Goal: Transaction & Acquisition: Obtain resource

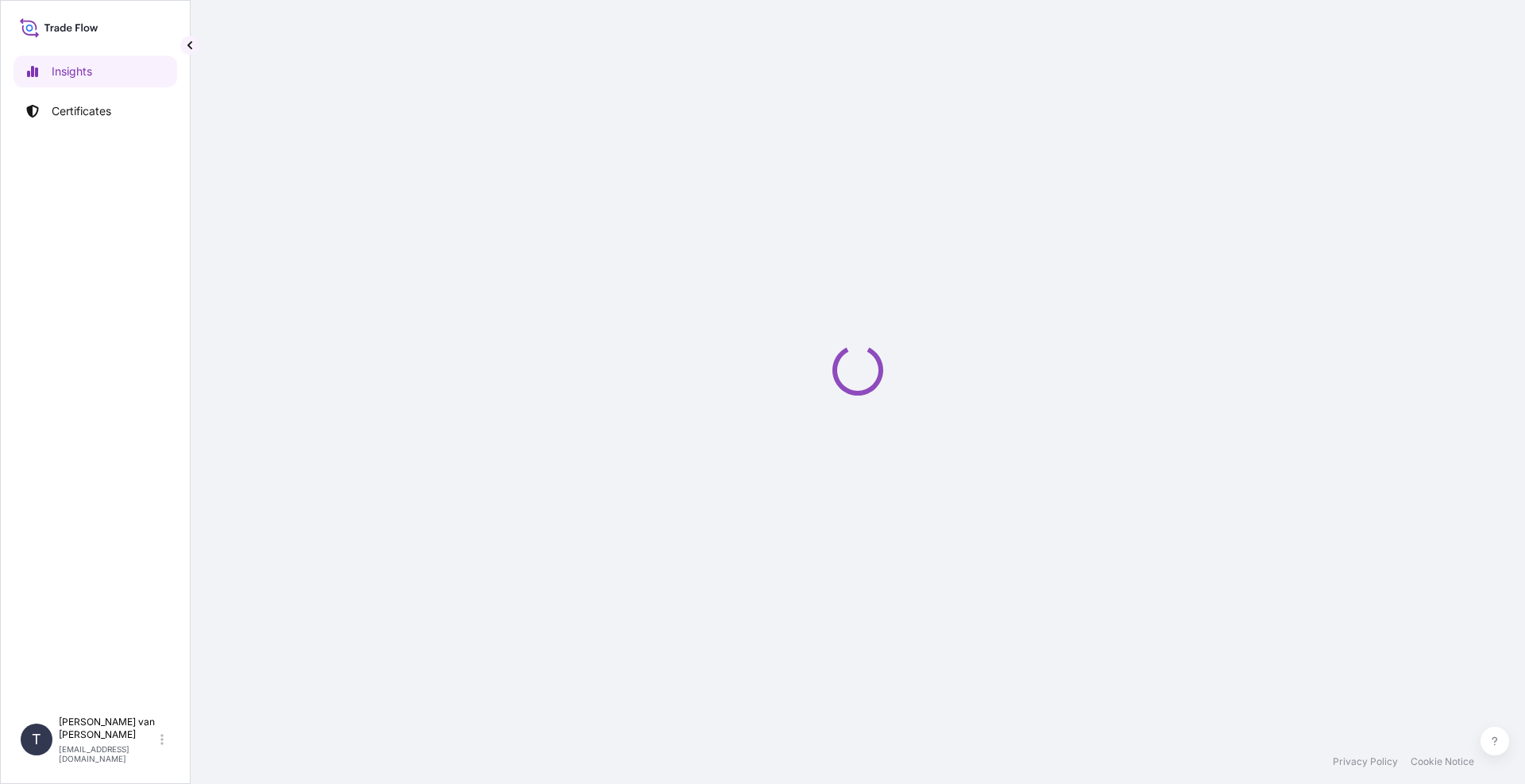
select select "2025"
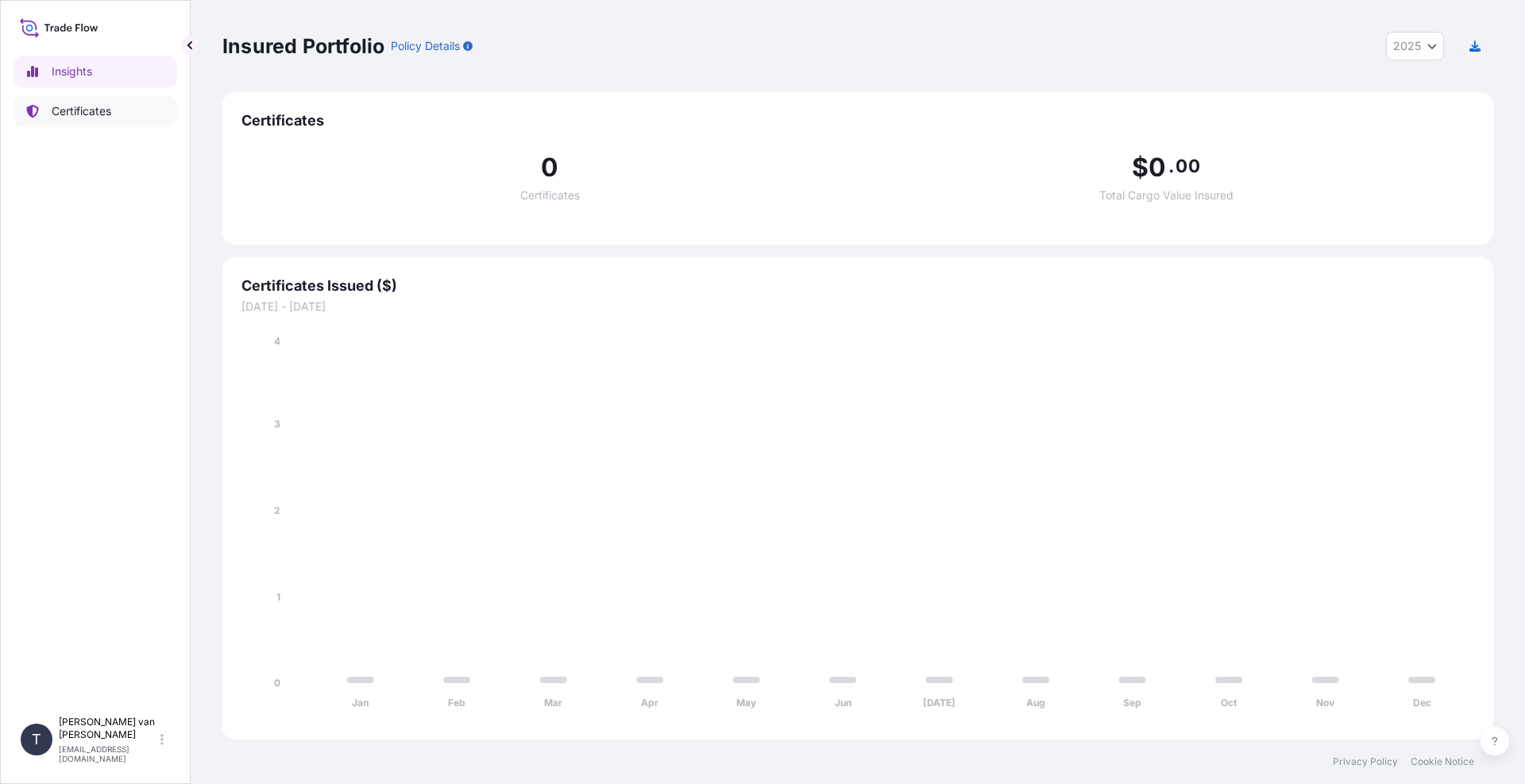
click at [121, 113] on link "Certificates" at bounding box center [95, 111] width 164 height 32
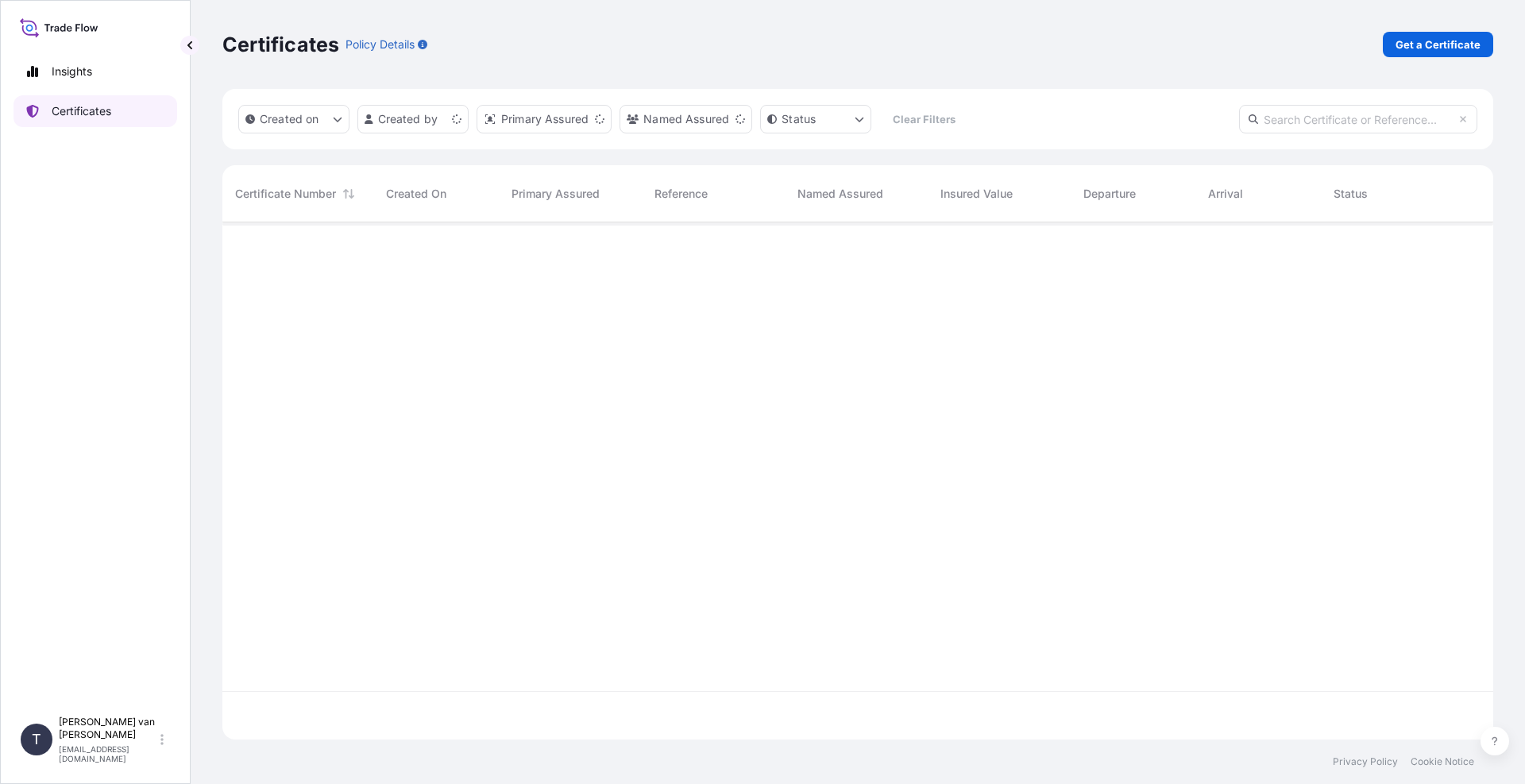
scroll to position [514, 1259]
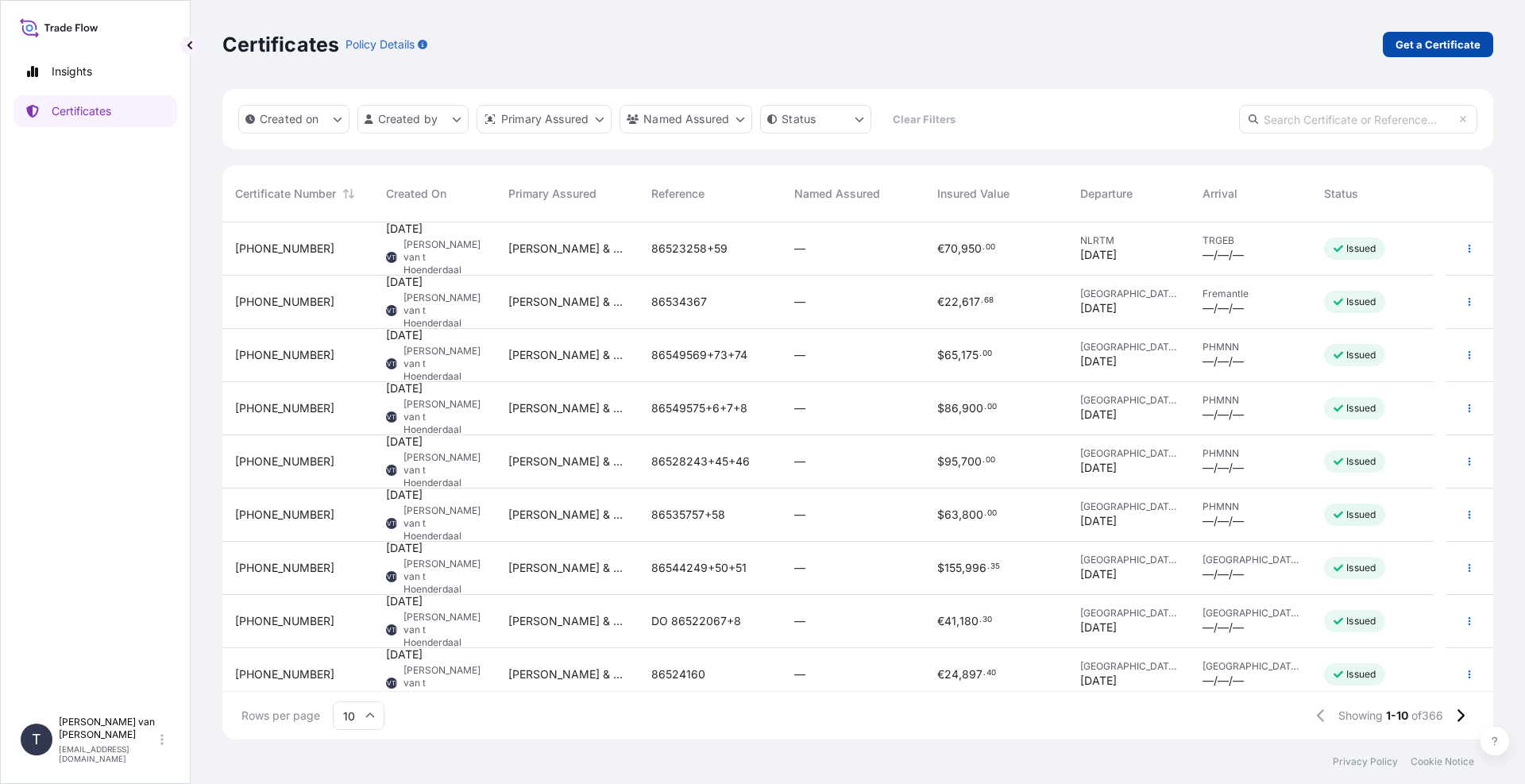
click at [1453, 49] on p "Get a Certificate" at bounding box center [1439, 45] width 85 height 16
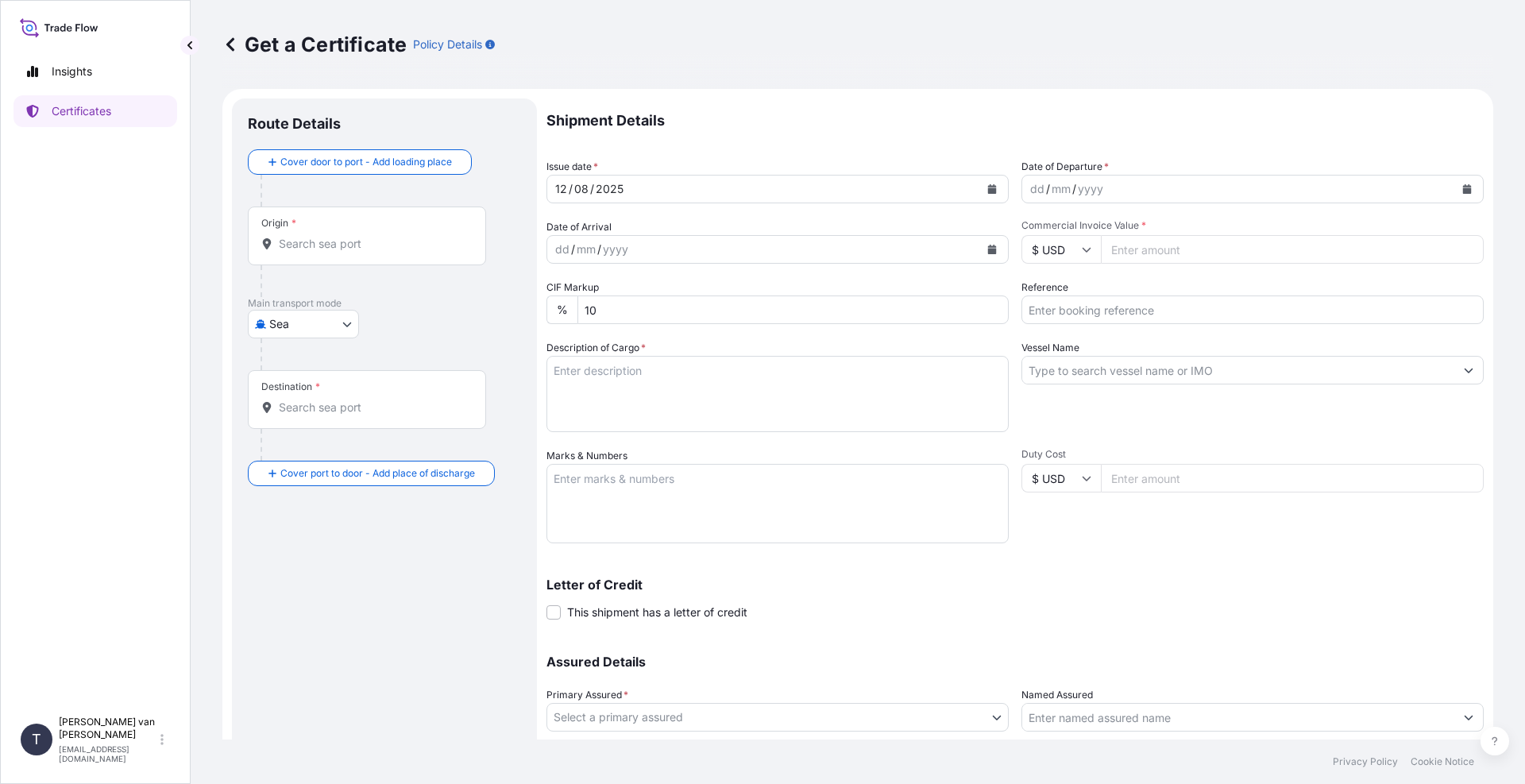
click at [336, 316] on body "Insights Certificates T Tim van t Hoenderdaal logistics@tmalogistics.nl Get a C…" at bounding box center [762, 392] width 1525 height 784
click at [286, 369] on span "Air" at bounding box center [285, 365] width 14 height 16
select select "Air"
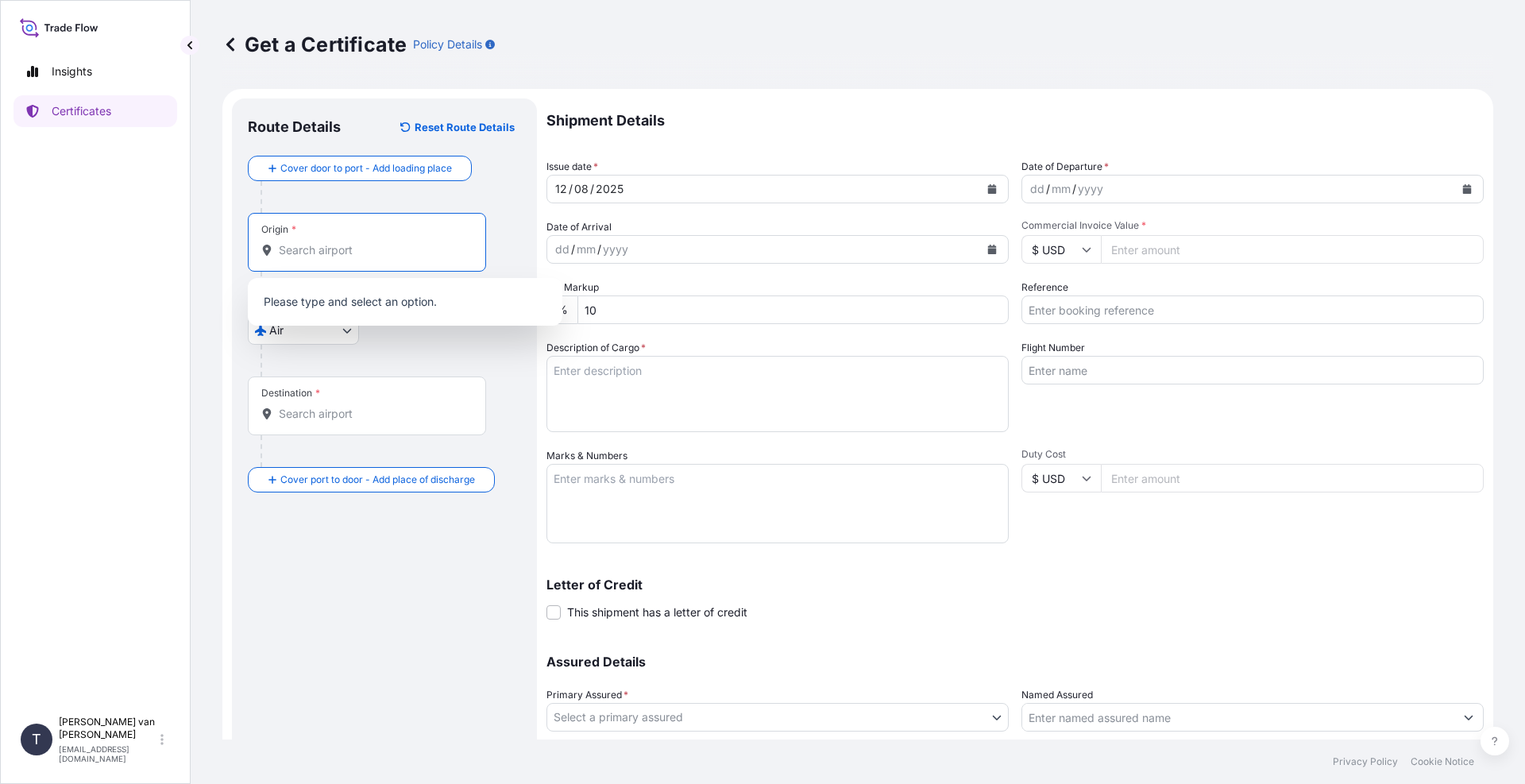
click at [338, 245] on input "Origin *" at bounding box center [372, 250] width 188 height 16
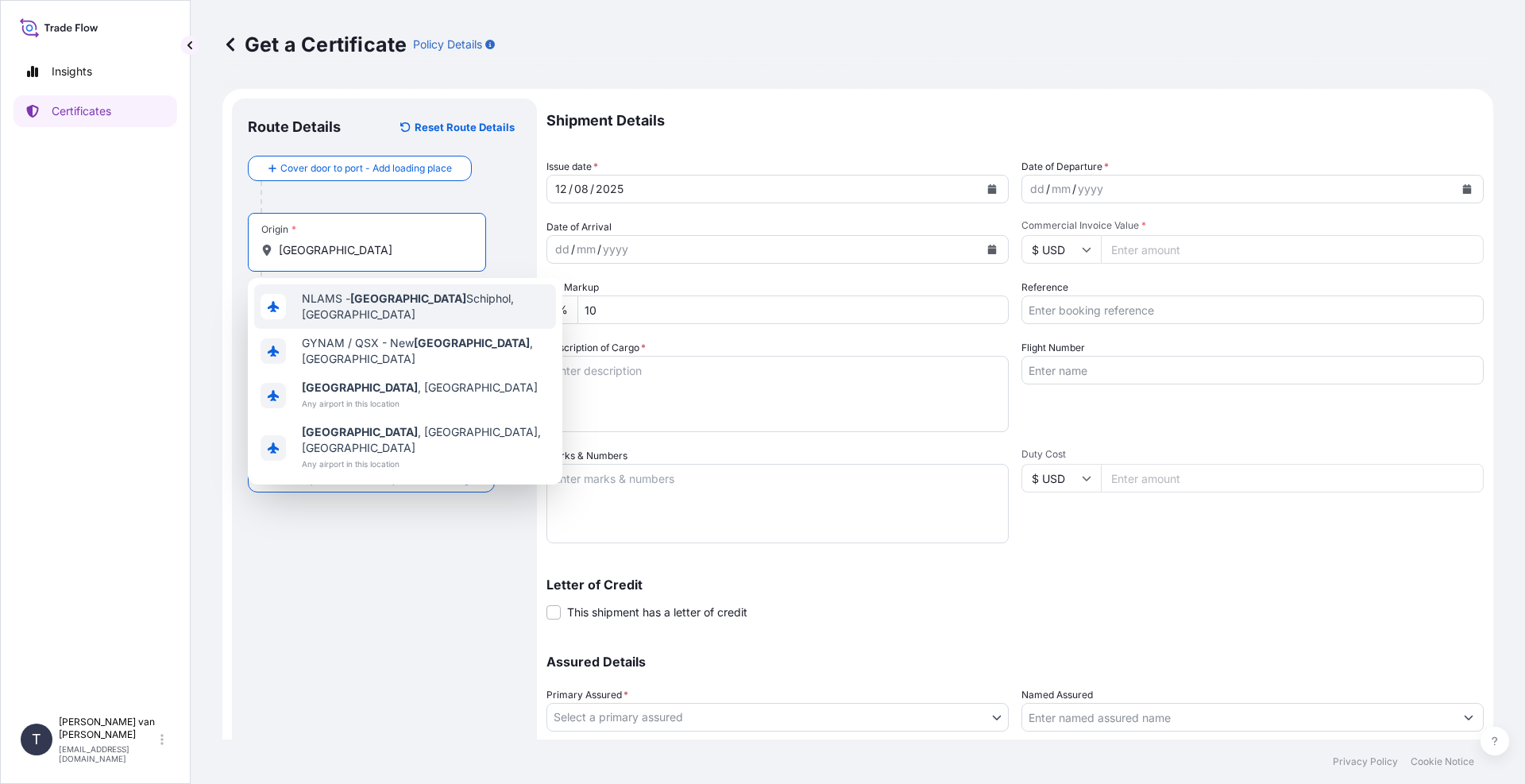
click at [422, 301] on span "NLAMS - Amsterdam Schiphol, Netherlands" at bounding box center [426, 307] width 248 height 32
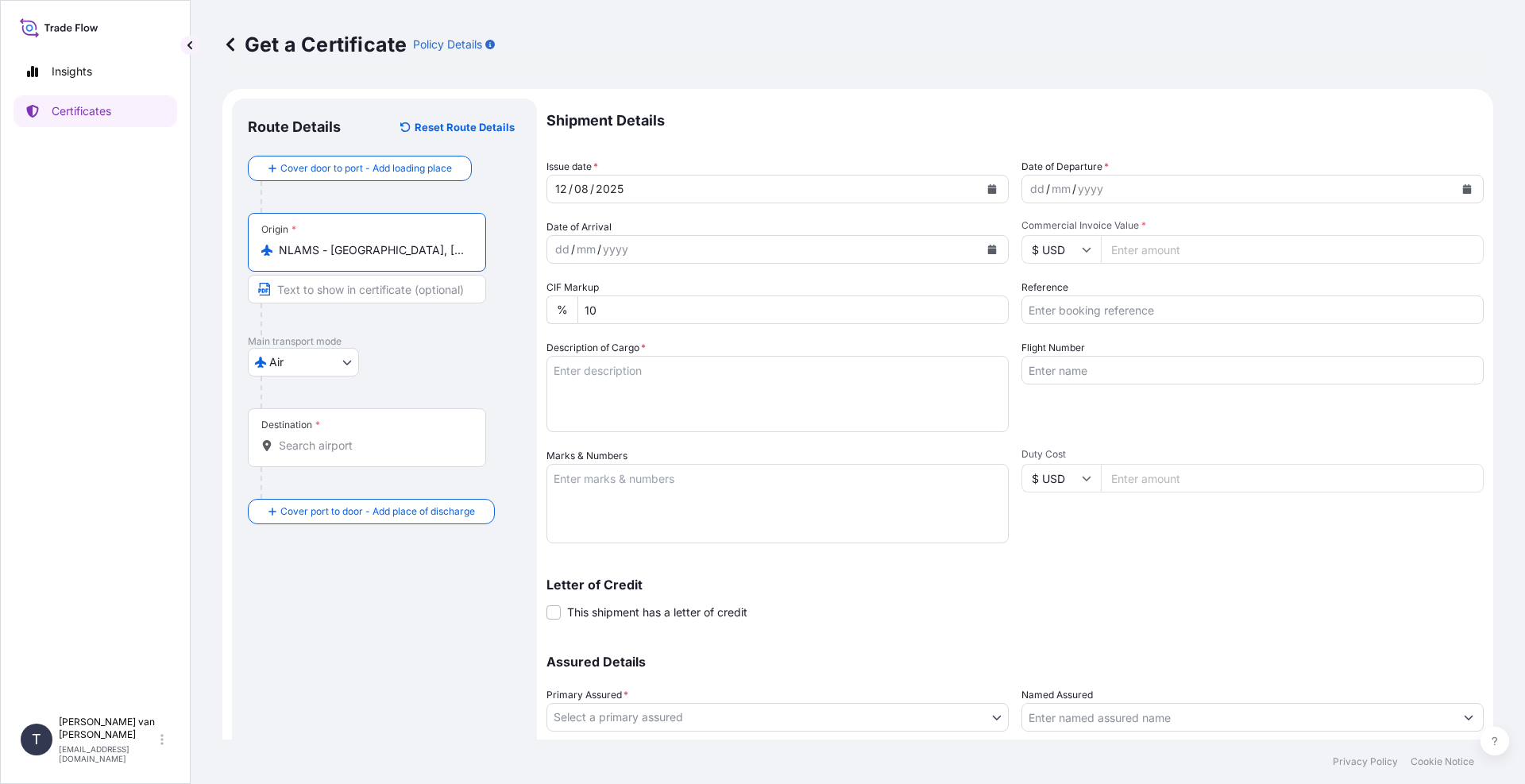
type input "NLAMS - Amsterdam Schiphol, Netherlands"
click at [334, 444] on input "Destination *" at bounding box center [372, 446] width 188 height 16
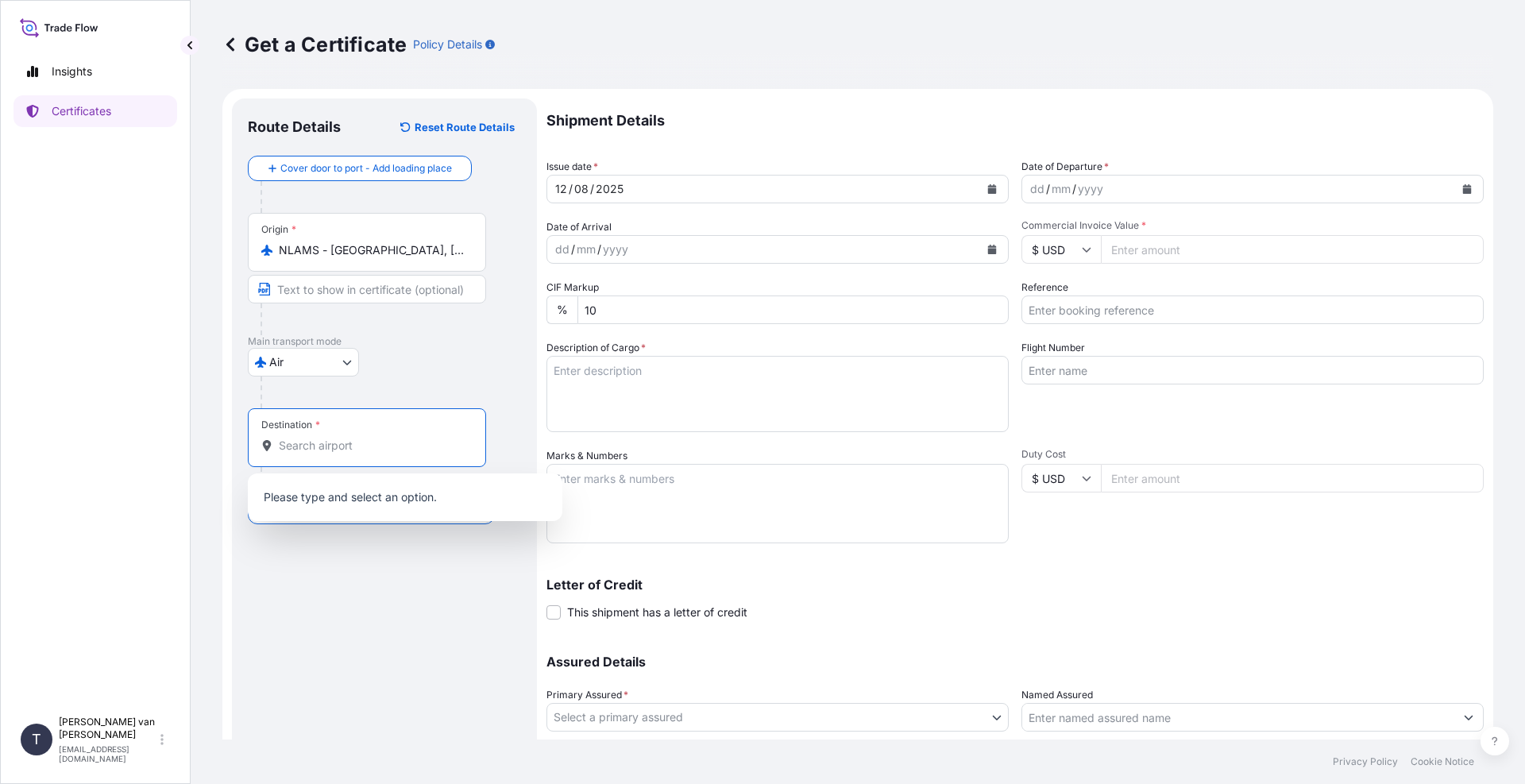
click at [304, 451] on input "Destination *" at bounding box center [372, 446] width 188 height 16
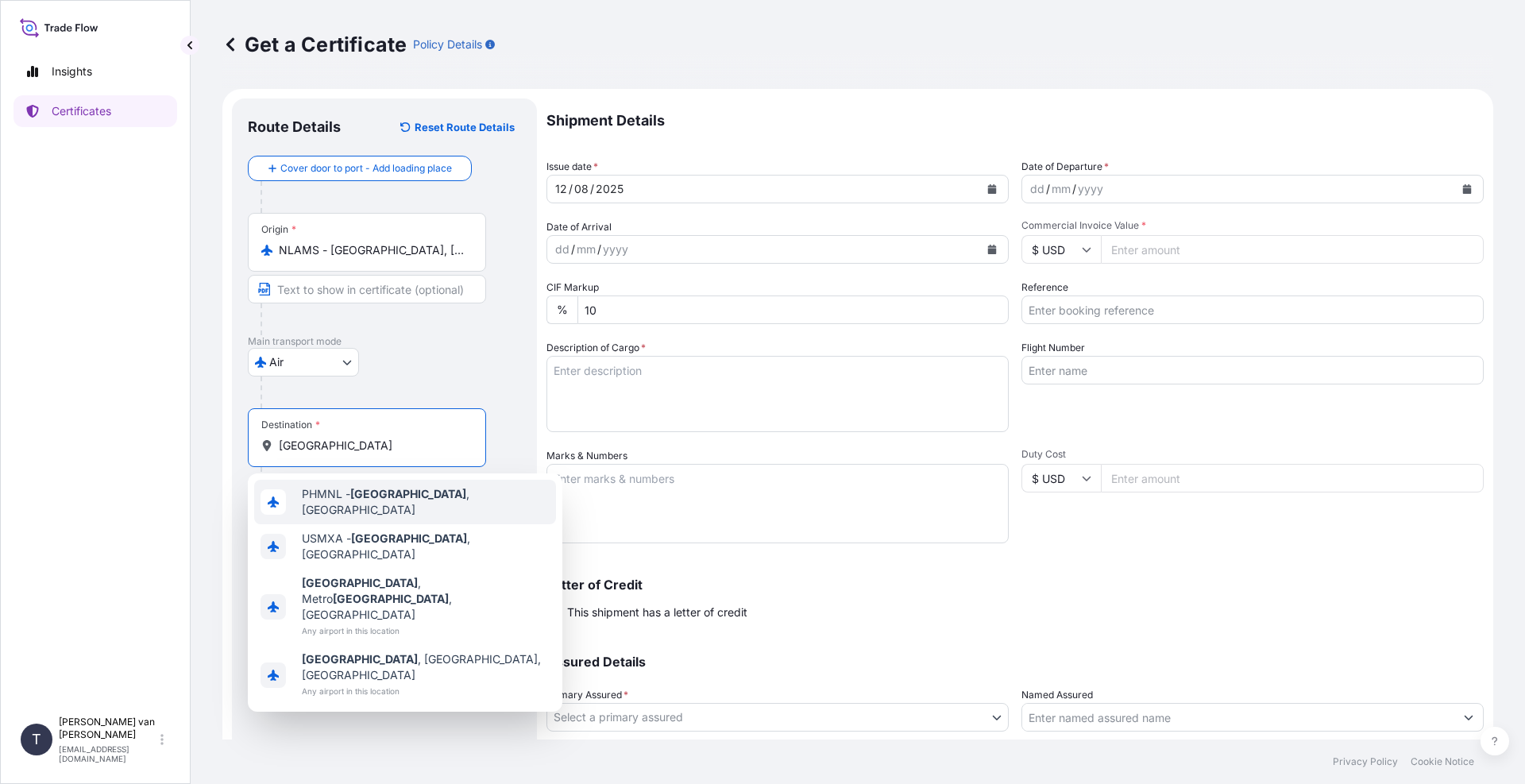
click at [434, 503] on span "PHMNL - Manila , Philippines" at bounding box center [426, 502] width 248 height 32
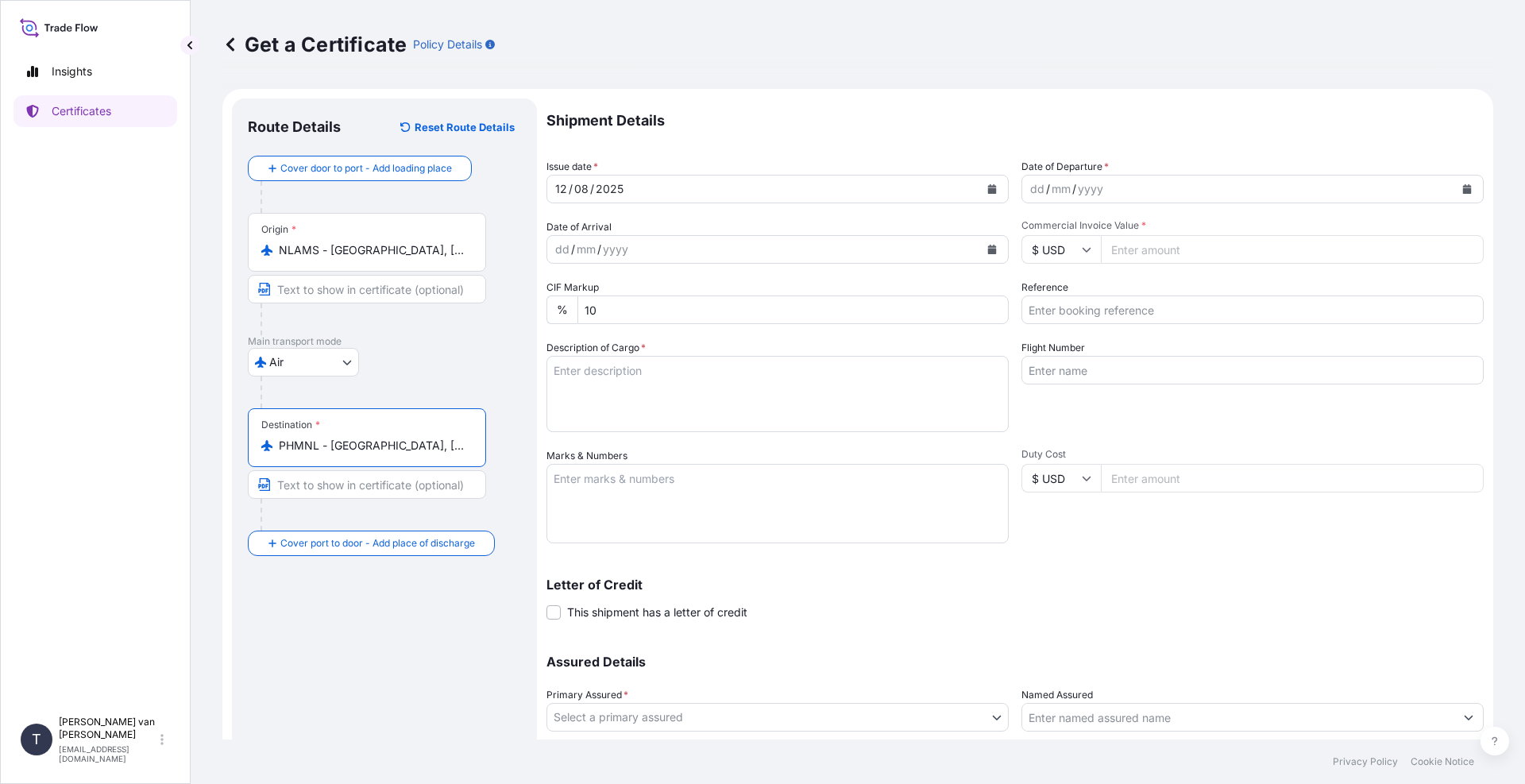
type input "PHMNL - Manila, Philippines"
click at [1031, 191] on div "dd" at bounding box center [1038, 189] width 18 height 19
click at [1341, 121] on p "Shipment Details" at bounding box center [1015, 120] width 937 height 45
